Goal: Task Accomplishment & Management: Manage account settings

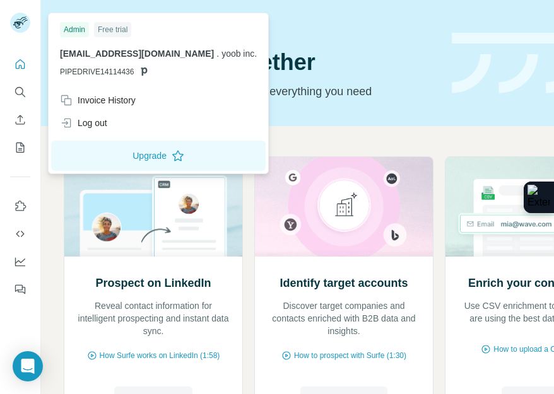
click at [24, 20] on rect at bounding box center [20, 23] width 20 height 20
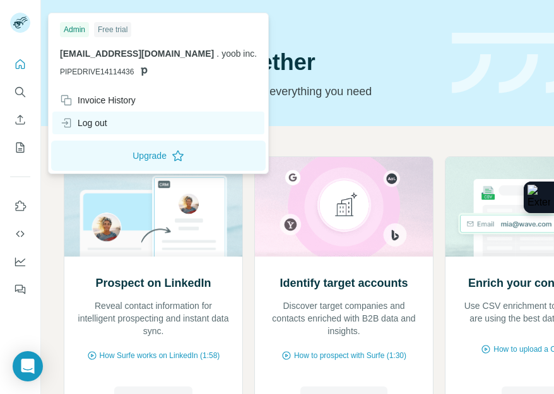
click at [92, 129] on div "Log out" at bounding box center [158, 123] width 212 height 23
click at [83, 123] on div "Log out" at bounding box center [83, 123] width 47 height 13
click at [83, 124] on div "Log out" at bounding box center [83, 123] width 47 height 13
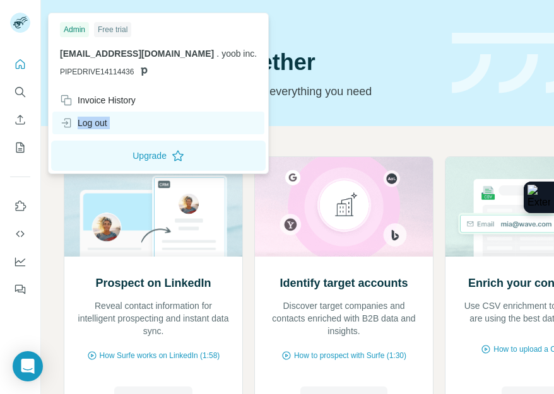
click at [83, 124] on div "Log out" at bounding box center [83, 123] width 47 height 13
click at [66, 122] on icon at bounding box center [66, 123] width 13 height 13
click at [66, 124] on icon at bounding box center [66, 123] width 13 height 13
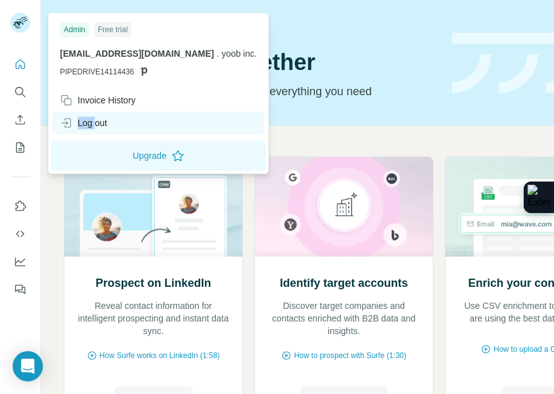
click at [66, 124] on icon at bounding box center [66, 123] width 13 height 13
click at [107, 124] on div "Log out" at bounding box center [83, 123] width 47 height 13
click at [175, 123] on div "Log out" at bounding box center [158, 123] width 212 height 23
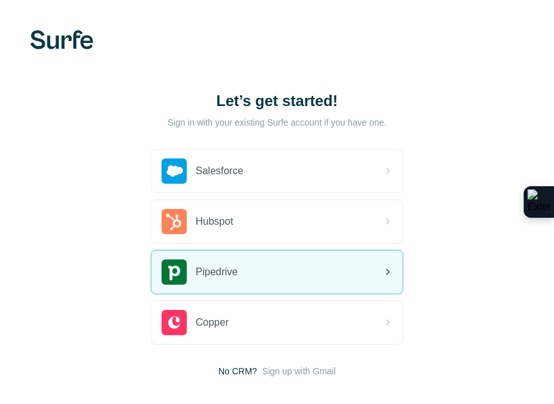
click at [224, 269] on span "Pipedrive" at bounding box center [216, 271] width 42 height 15
